Goal: Task Accomplishment & Management: Use online tool/utility

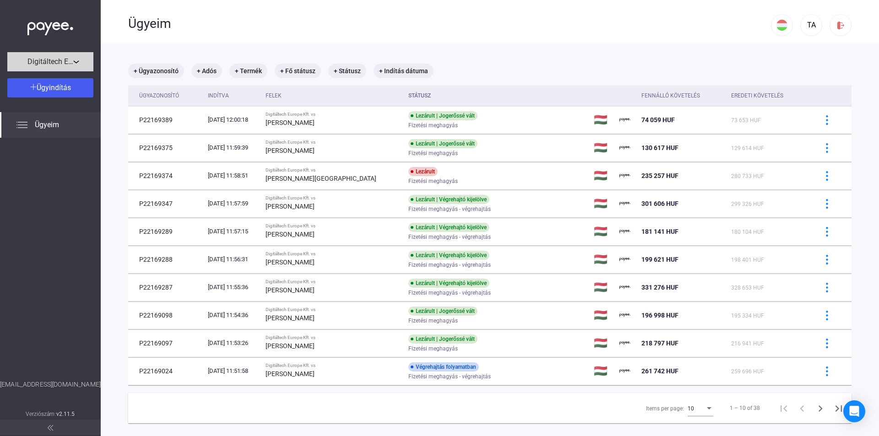
click at [70, 59] on span "Digitáltech Europe Kft." at bounding box center [50, 61] width 46 height 11
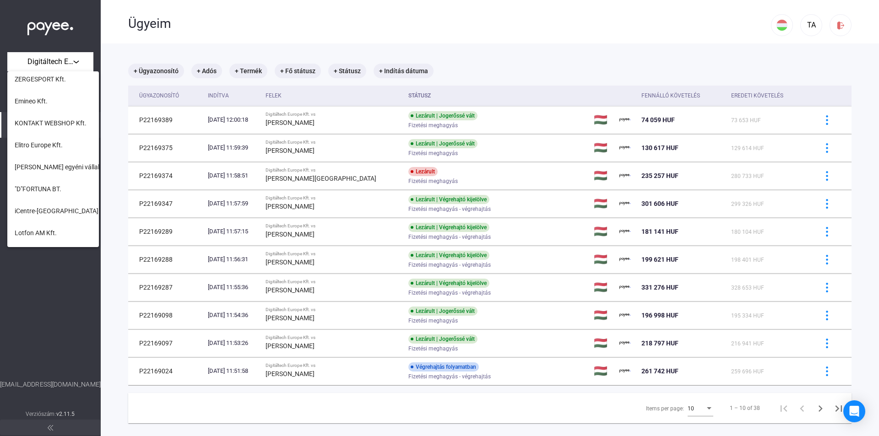
scroll to position [236, 0]
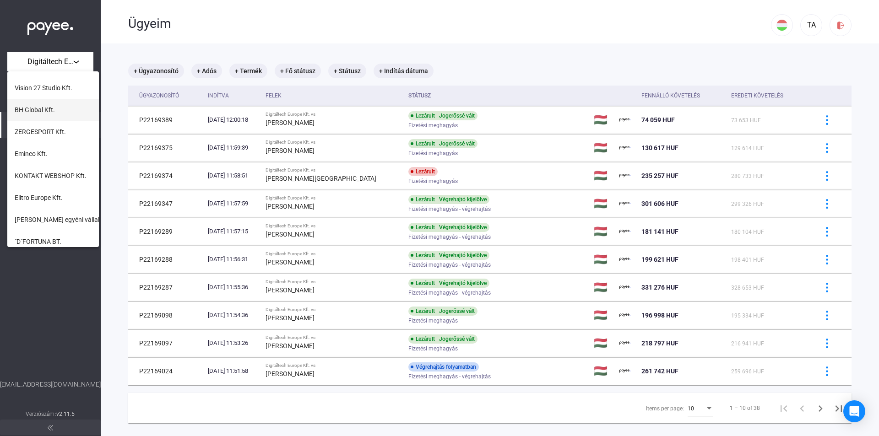
click at [51, 112] on span "BH Global Kft." at bounding box center [35, 109] width 40 height 11
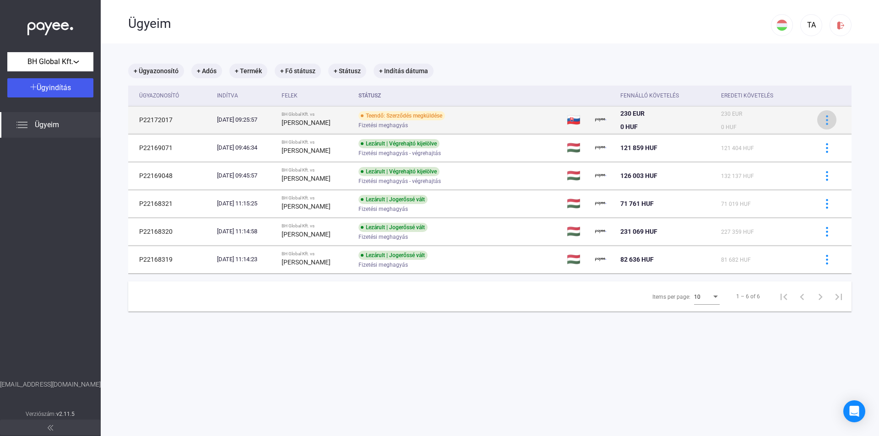
click at [822, 119] on img at bounding box center [827, 120] width 10 height 10
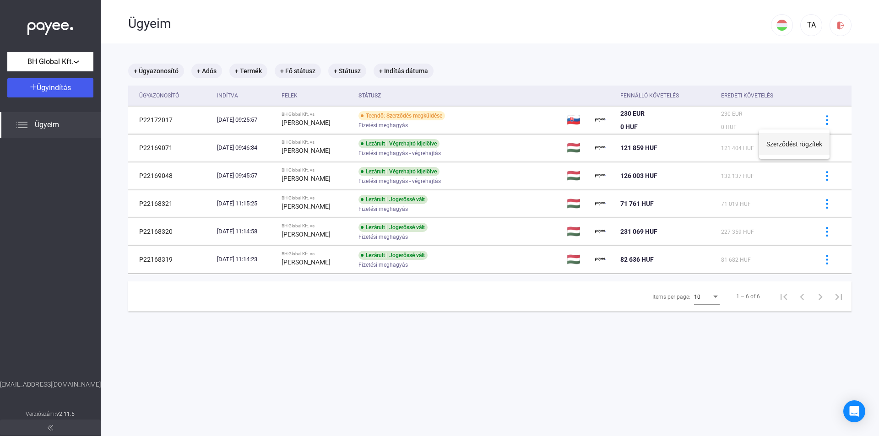
click at [800, 146] on button "Szerződést rögzítek" at bounding box center [794, 144] width 70 height 22
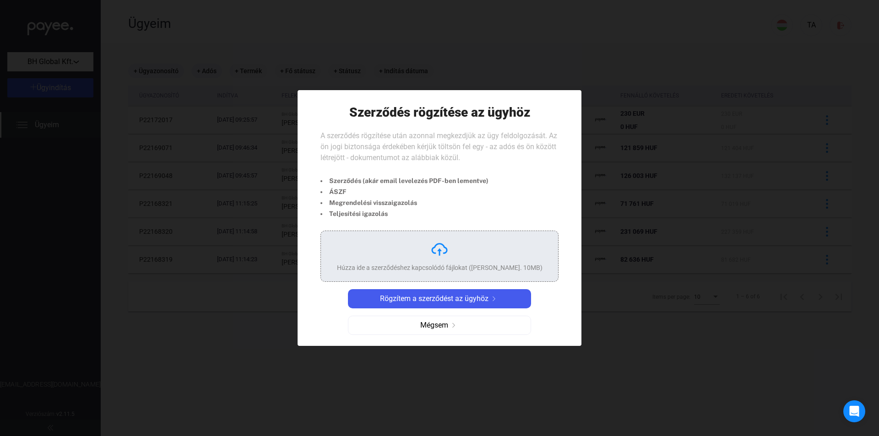
click at [452, 263] on div "Húzza ide a szerződéshez kapcsolódó fájlokat ([PERSON_NAME]. 10MB)" at bounding box center [440, 256] width 206 height 32
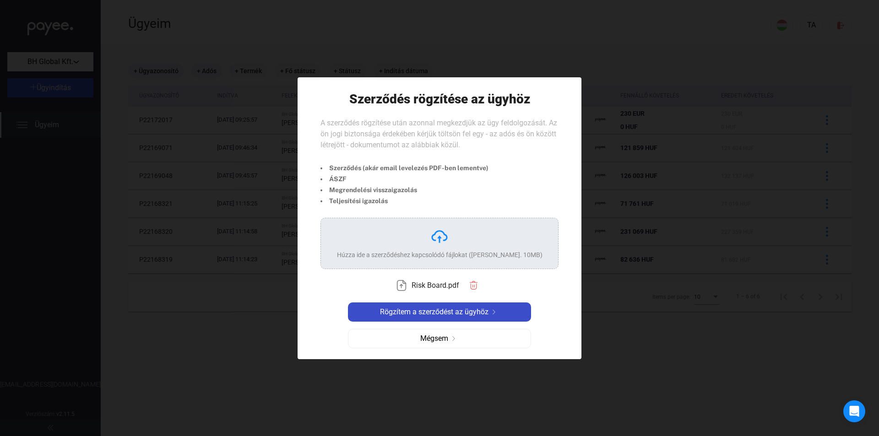
click at [474, 313] on span "Rögzítem a szerződést az ügyhöz" at bounding box center [434, 312] width 108 height 11
